Goal: Task Accomplishment & Management: Manage account settings

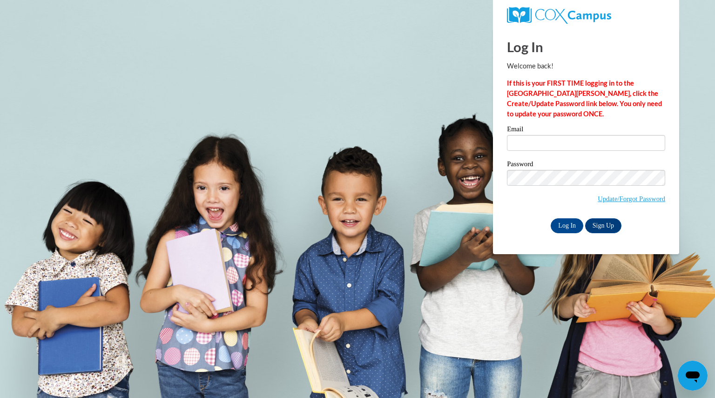
type input "[EMAIL_ADDRESS][DOMAIN_NAME]"
click at [569, 222] on input "Log In" at bounding box center [567, 225] width 33 height 15
click at [566, 223] on input "Log In" at bounding box center [567, 225] width 33 height 15
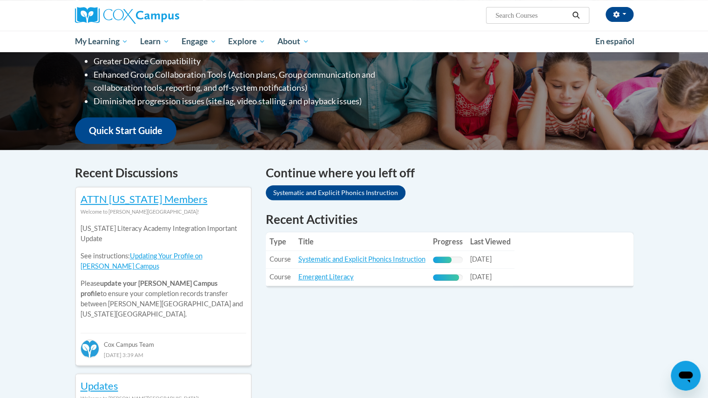
scroll to position [176, 0]
